Goal: Task Accomplishment & Management: Use online tool/utility

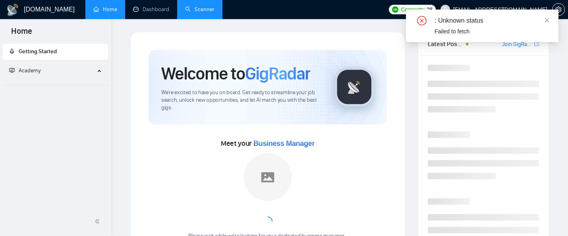
click at [202, 6] on link "Scanner" at bounding box center [199, 9] width 29 height 7
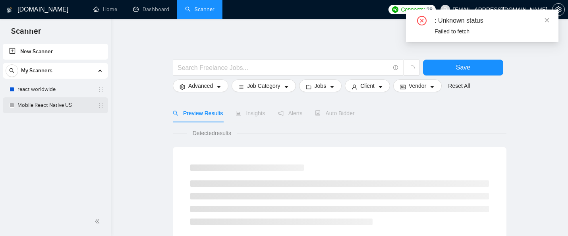
click at [41, 103] on link "Mobile React Native US" at bounding box center [54, 105] width 75 height 16
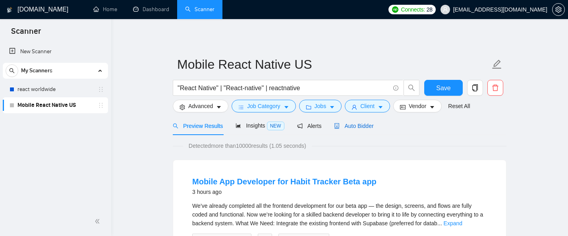
click at [367, 123] on span "Auto Bidder" at bounding box center [353, 126] width 39 height 6
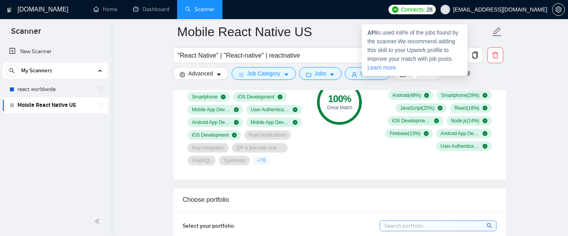
scroll to position [631, 0]
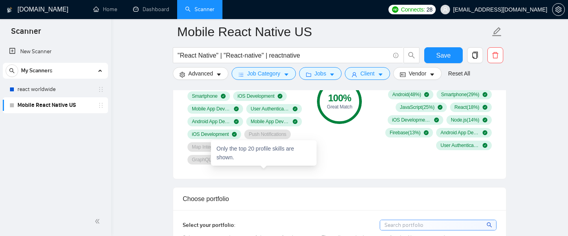
click at [265, 163] on span "+ 70" at bounding box center [261, 159] width 8 height 6
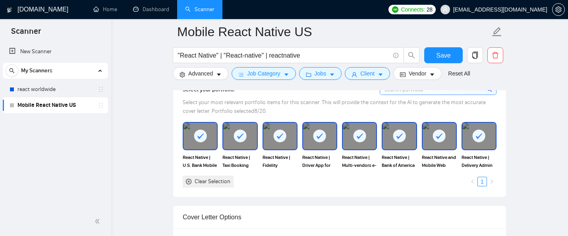
scroll to position [710, 0]
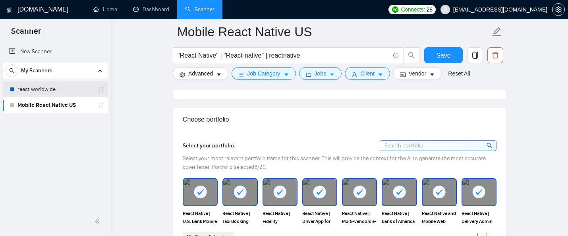
click at [31, 87] on link "react worldwide" at bounding box center [54, 89] width 75 height 16
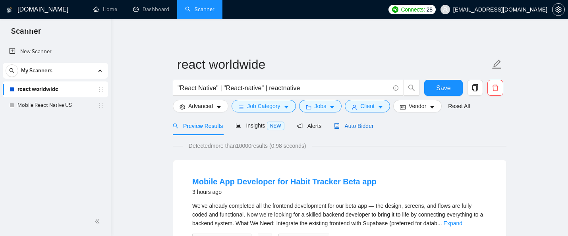
click at [346, 126] on span "Auto Bidder" at bounding box center [353, 126] width 39 height 6
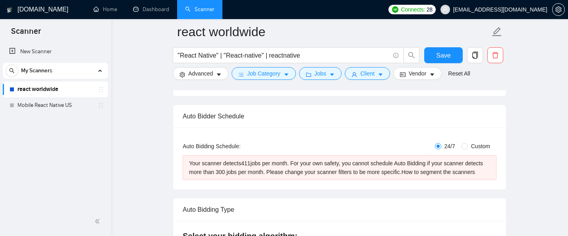
scroll to position [84, 0]
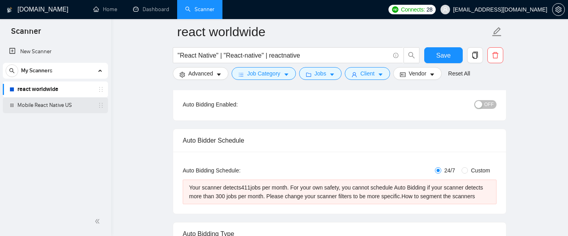
click at [49, 110] on link "Mobile React Native US" at bounding box center [54, 105] width 75 height 16
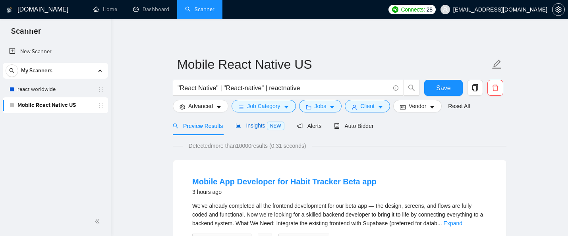
click at [266, 123] on span "Insights NEW" at bounding box center [259, 125] width 48 height 6
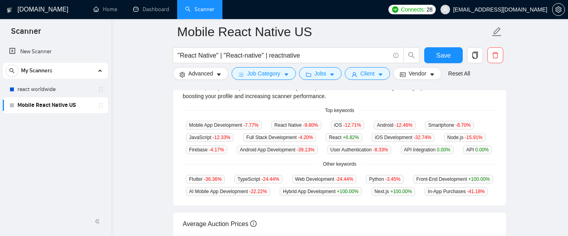
scroll to position [195, 0]
